Goal: Task Accomplishment & Management: Manage account settings

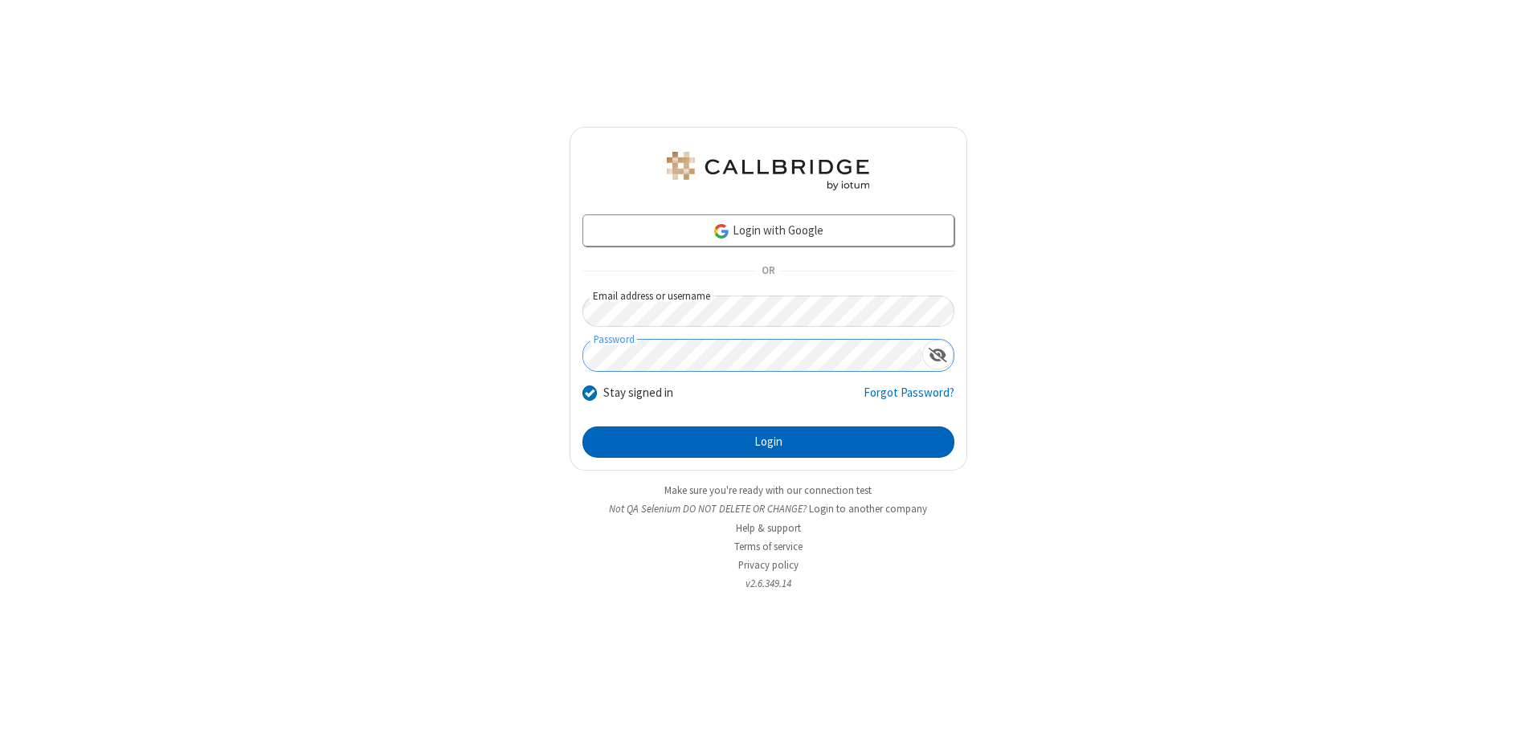
click at [768, 442] on button "Login" at bounding box center [768, 443] width 372 height 32
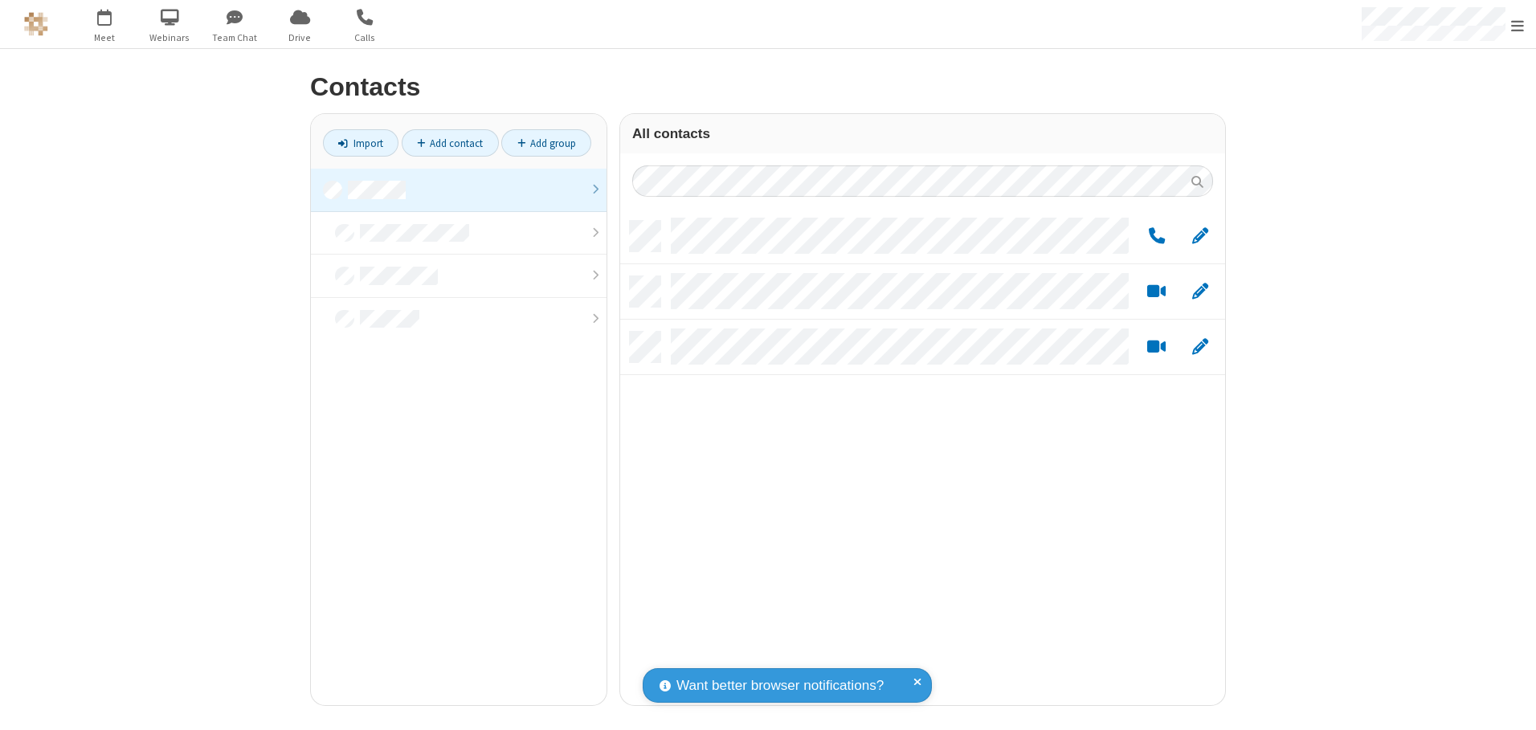
scroll to position [484, 593]
click at [459, 190] on link at bounding box center [459, 190] width 296 height 43
click at [546, 143] on link "Add group" at bounding box center [546, 142] width 90 height 27
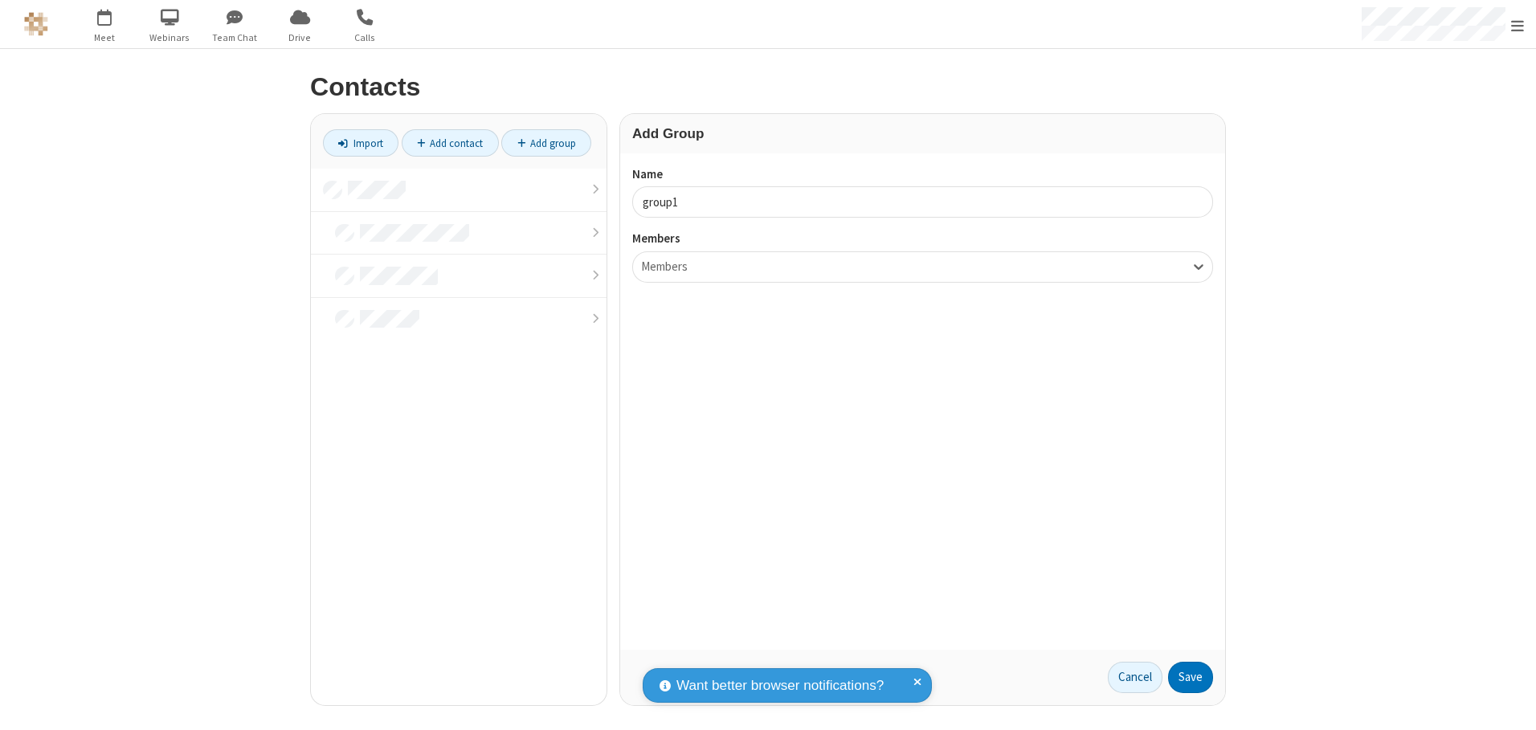
type input "group1"
type input "name18"
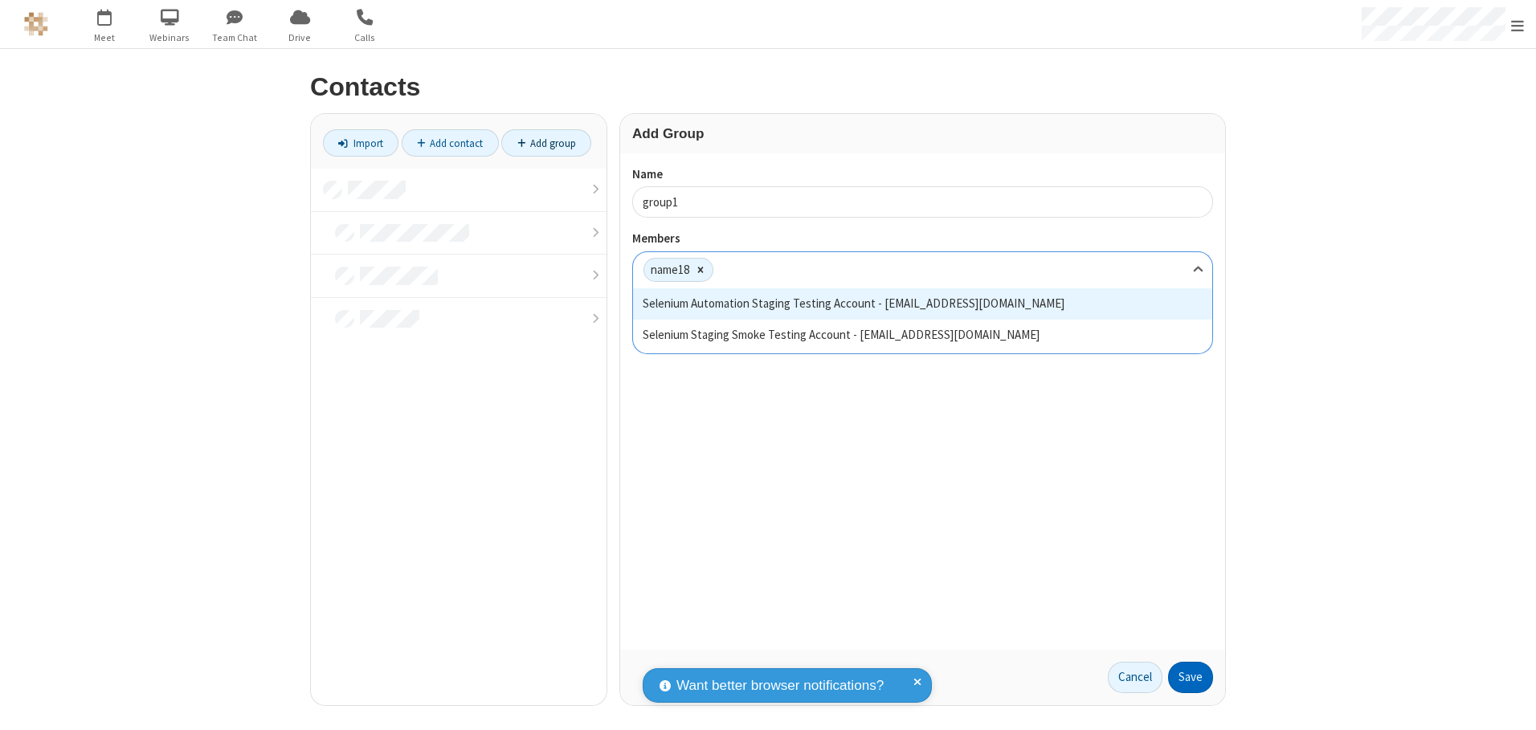
click at [1190, 677] on button "Save" at bounding box center [1190, 678] width 45 height 32
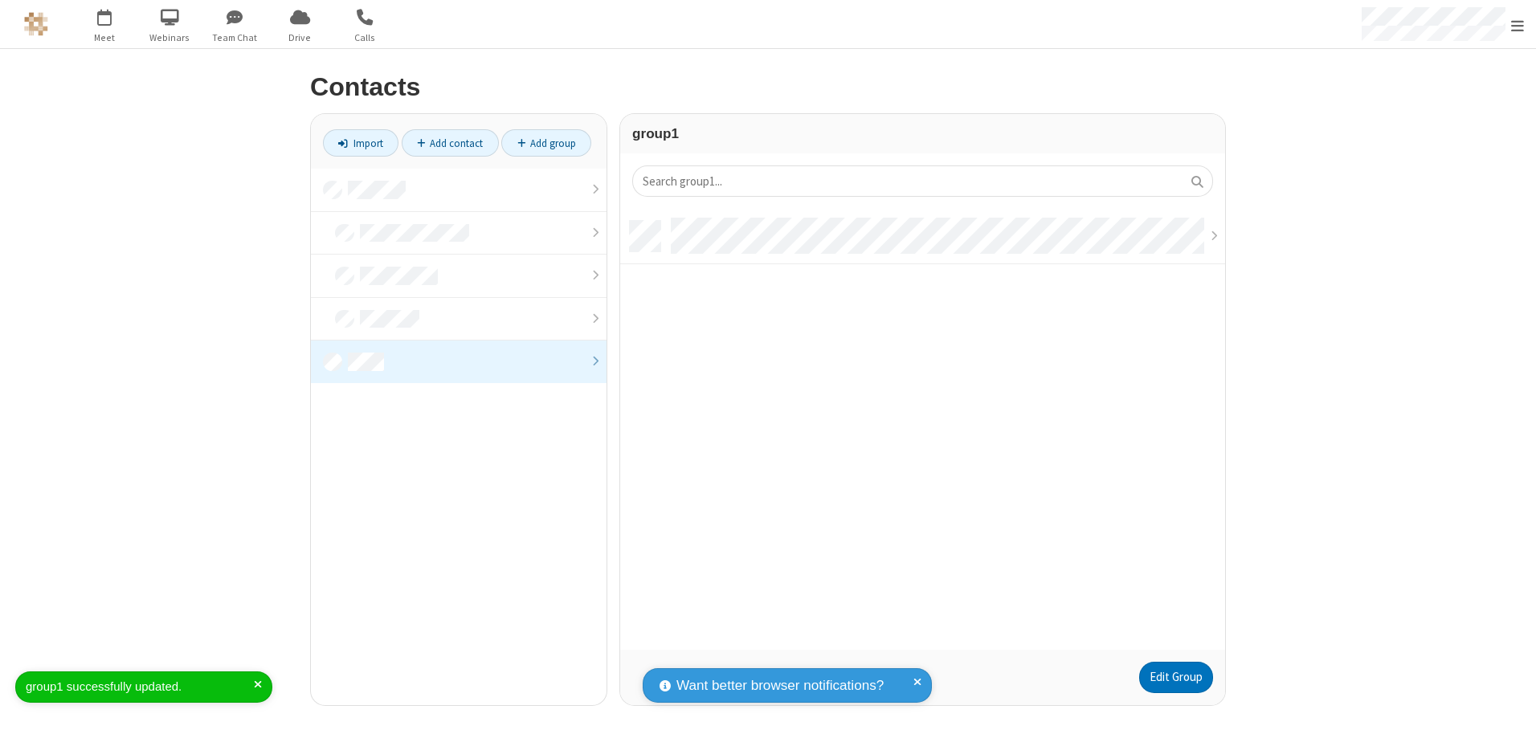
scroll to position [429, 593]
